Goal: Task Accomplishment & Management: Use online tool/utility

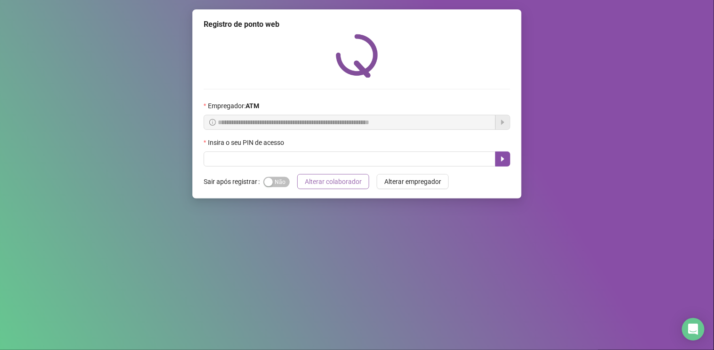
click at [336, 179] on span "Alterar colaborador" at bounding box center [333, 181] width 57 height 10
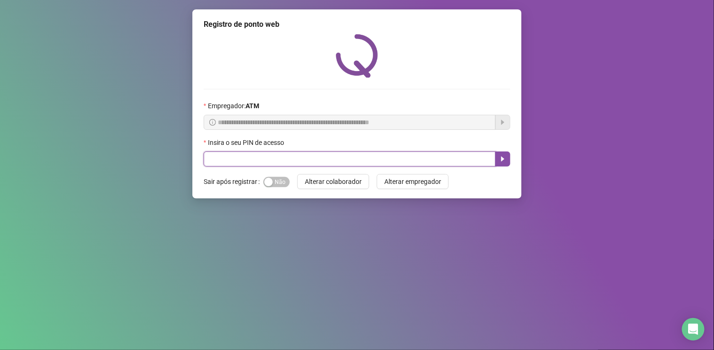
click at [344, 159] on input "text" at bounding box center [350, 158] width 292 height 15
type input "****"
click at [503, 158] on icon "caret-right" at bounding box center [503, 159] width 8 height 8
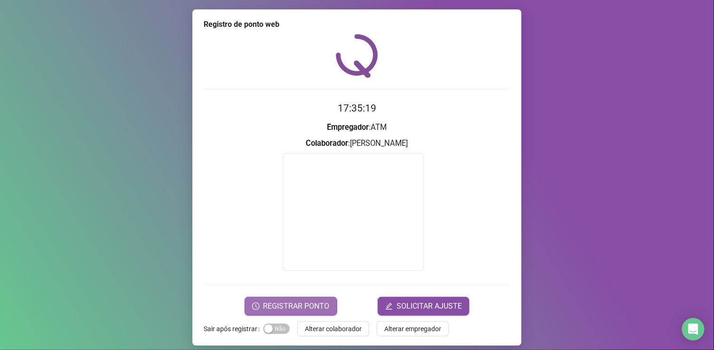
click at [285, 299] on button "REGISTRAR PONTO" at bounding box center [291, 306] width 93 height 19
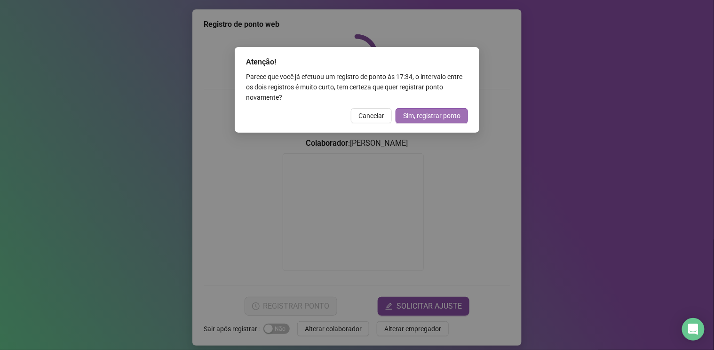
click at [419, 111] on span "Sim, registrar ponto" at bounding box center [431, 116] width 57 height 10
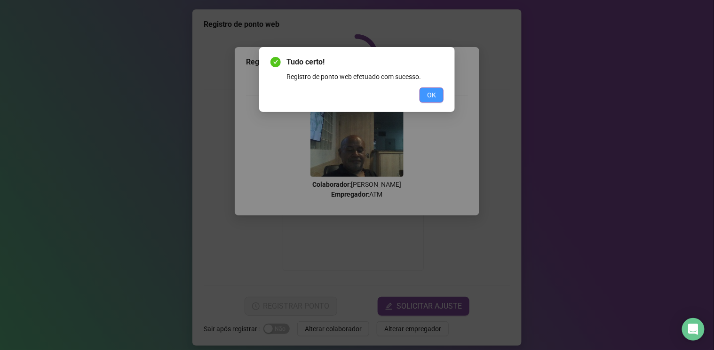
click at [430, 91] on span "OK" at bounding box center [431, 95] width 9 height 10
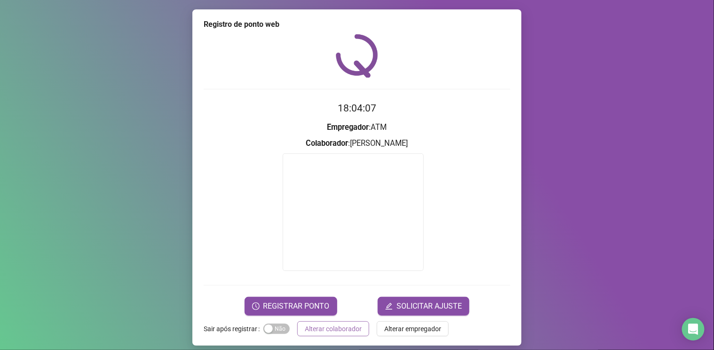
drag, startPoint x: 346, startPoint y: 338, endPoint x: 345, endPoint y: 329, distance: 9.0
click at [346, 337] on div "Registro de ponto web 18:04:07 Empregador : ATM Colaborador : [PERSON_NAME] REG…" at bounding box center [356, 177] width 329 height 336
click at [344, 328] on span "Alterar colaborador" at bounding box center [333, 329] width 57 height 10
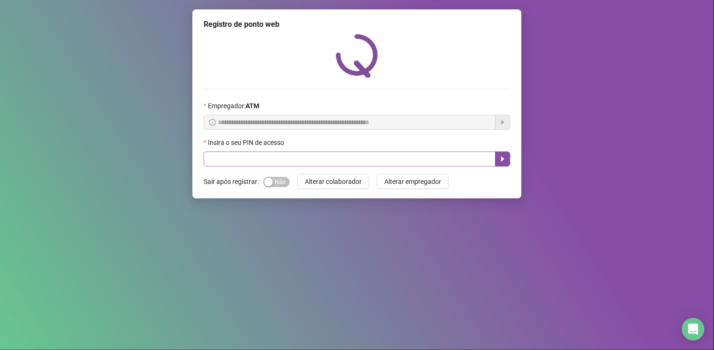
drag, startPoint x: 318, startPoint y: 149, endPoint x: 318, endPoint y: 156, distance: 6.6
click at [318, 150] on div "Insira o seu PIN de acesso" at bounding box center [357, 144] width 307 height 14
click at [318, 156] on input "text" at bounding box center [350, 158] width 292 height 15
type input "*****"
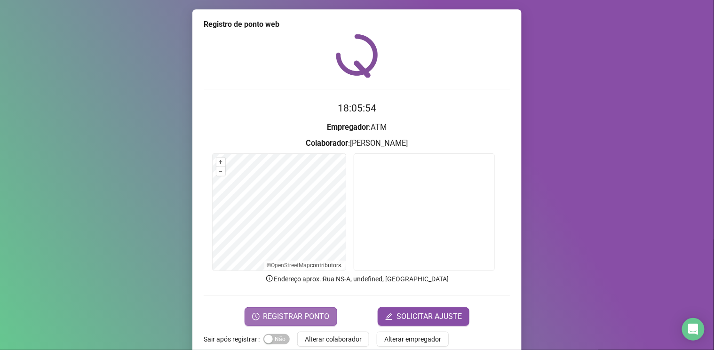
click at [295, 314] on span "REGISTRAR PONTO" at bounding box center [296, 316] width 66 height 11
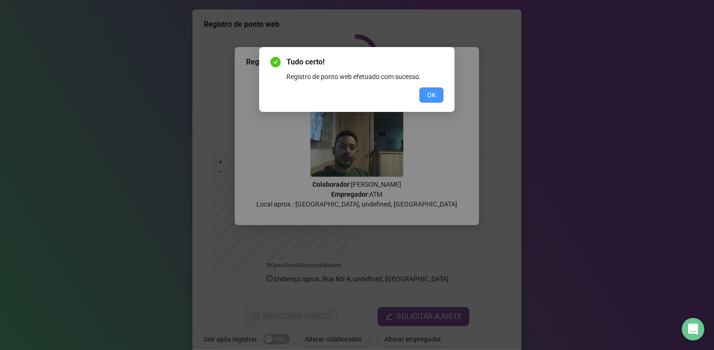
click at [434, 95] on span "OK" at bounding box center [431, 95] width 9 height 10
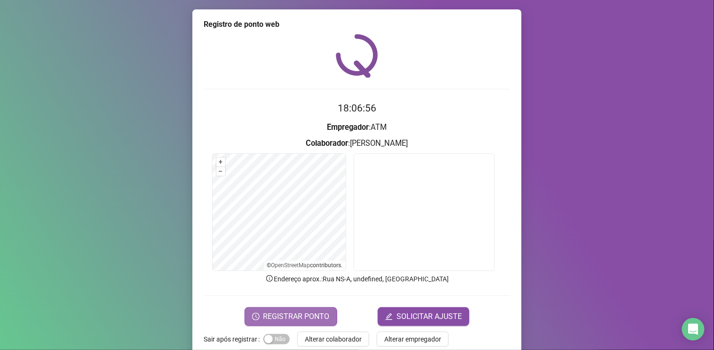
click at [287, 320] on span "REGISTRAR PONTO" at bounding box center [296, 316] width 66 height 11
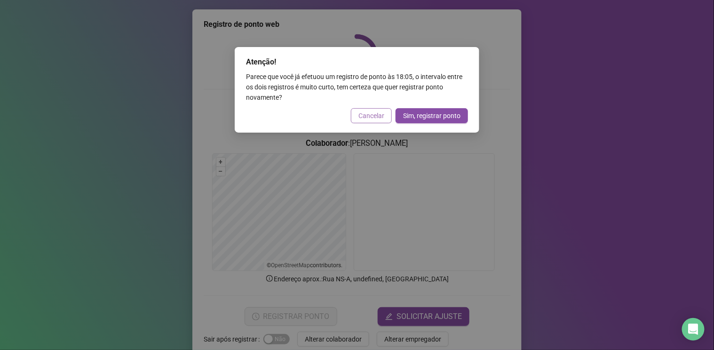
click at [371, 112] on span "Cancelar" at bounding box center [371, 116] width 26 height 10
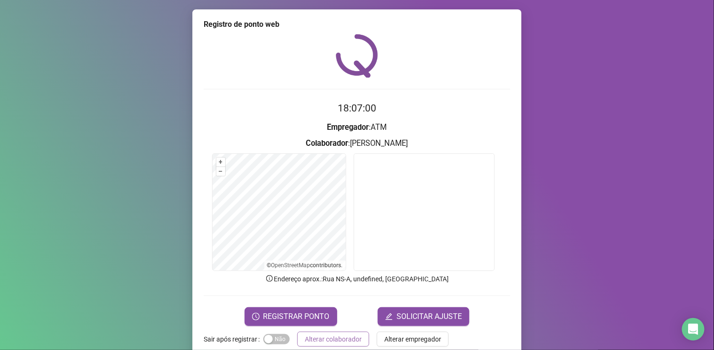
click at [344, 335] on span "Alterar colaborador" at bounding box center [333, 339] width 57 height 10
